Goal: Task Accomplishment & Management: Manage account settings

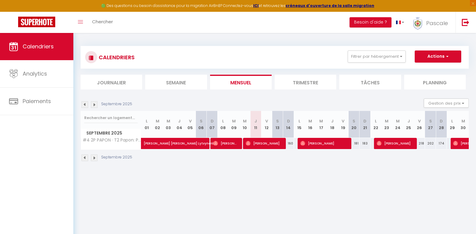
click at [311, 80] on li "Trimestre" at bounding box center [306, 82] width 62 height 15
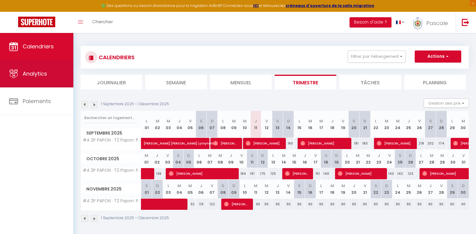
click at [27, 73] on span "Analytics" at bounding box center [35, 74] width 24 height 8
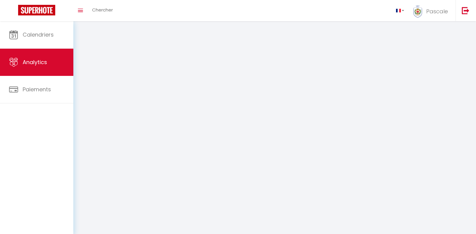
select select "2025"
select select "9"
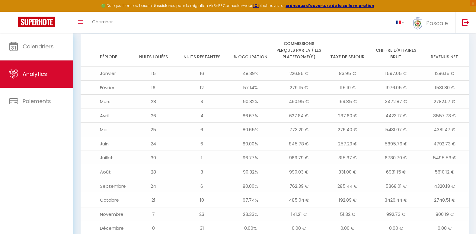
scroll to position [672, 0]
